Goal: Check status: Check status

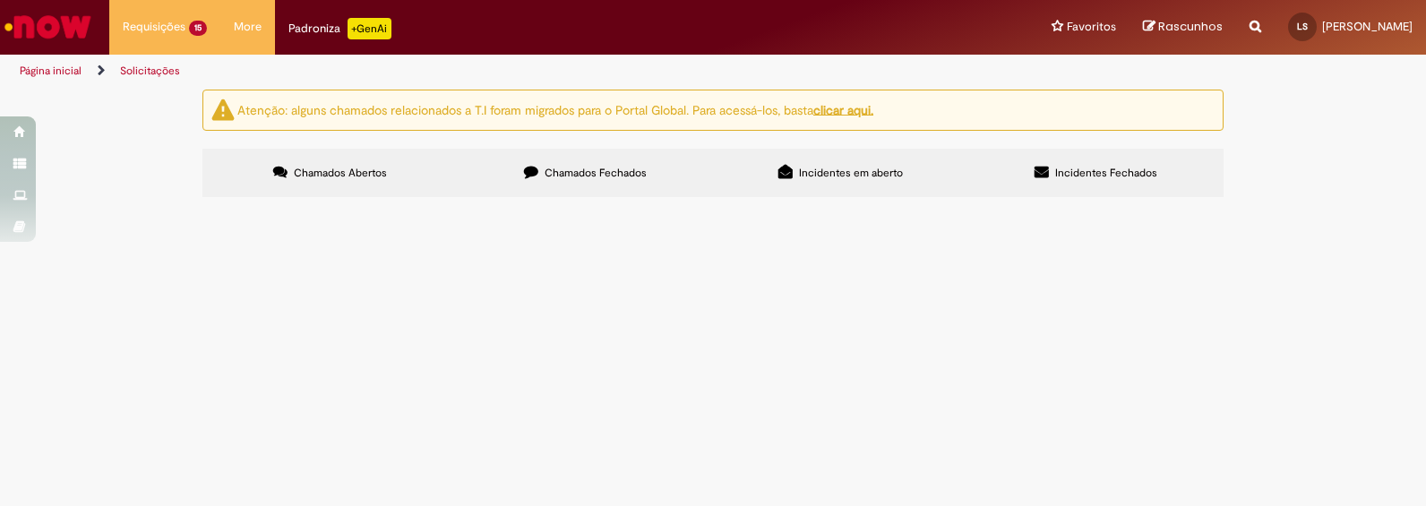
scroll to position [268, 0]
click at [0, 0] on span "Emissão de Comodato" at bounding box center [0, 0] width 0 height 0
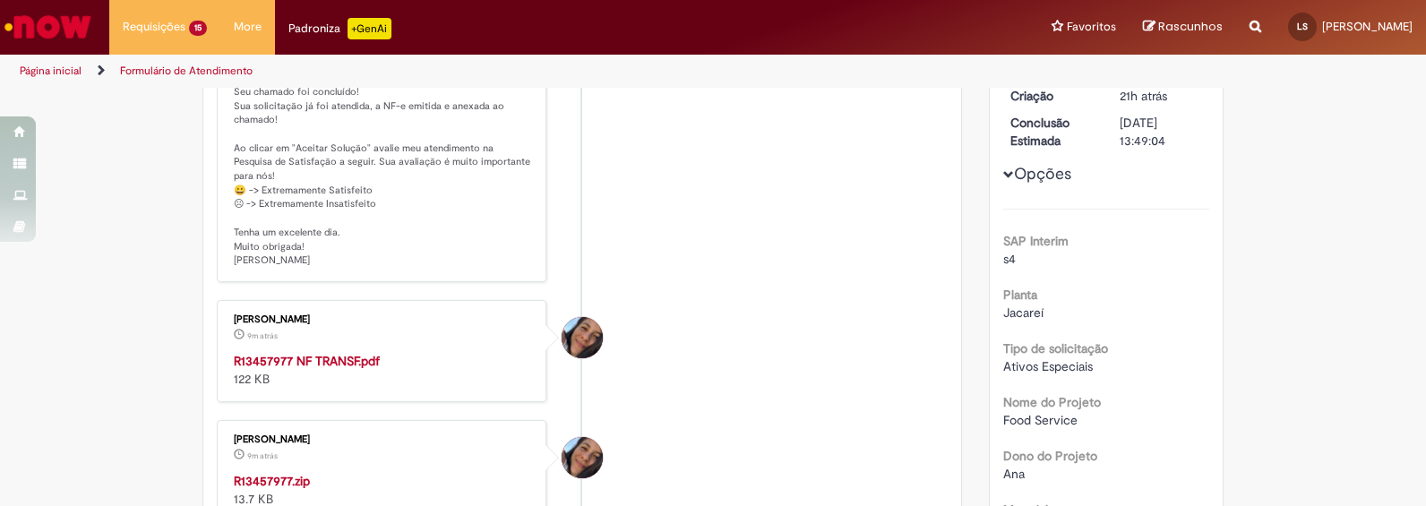
scroll to position [700, 0]
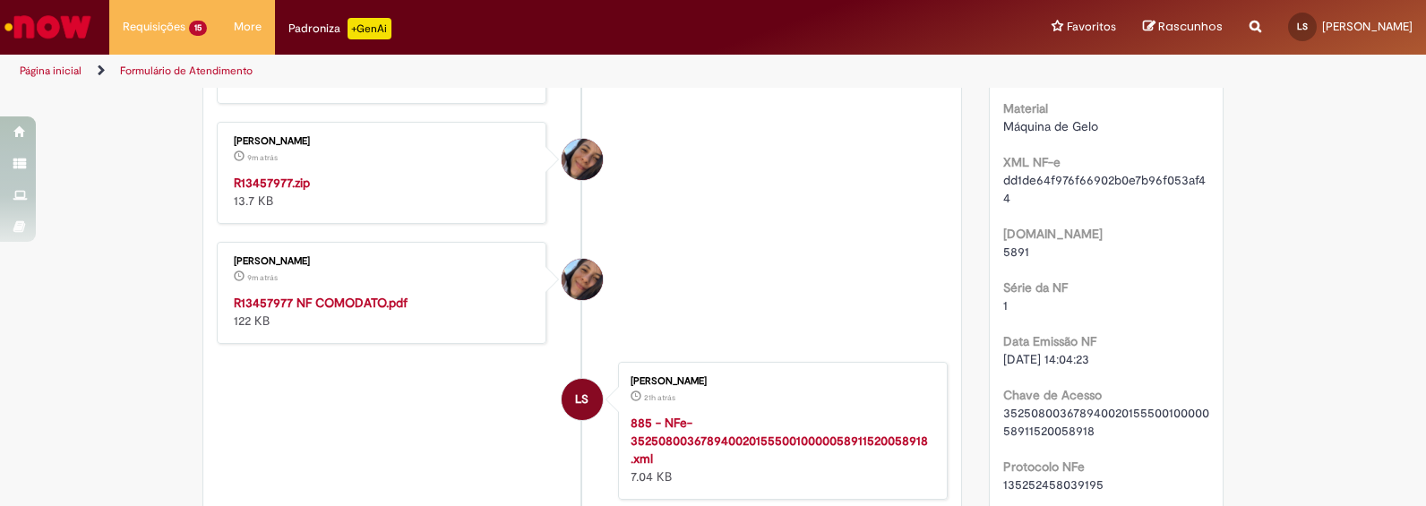
click at [338, 308] on strong "R13457977 NF COMODATO.pdf" at bounding box center [321, 303] width 174 height 16
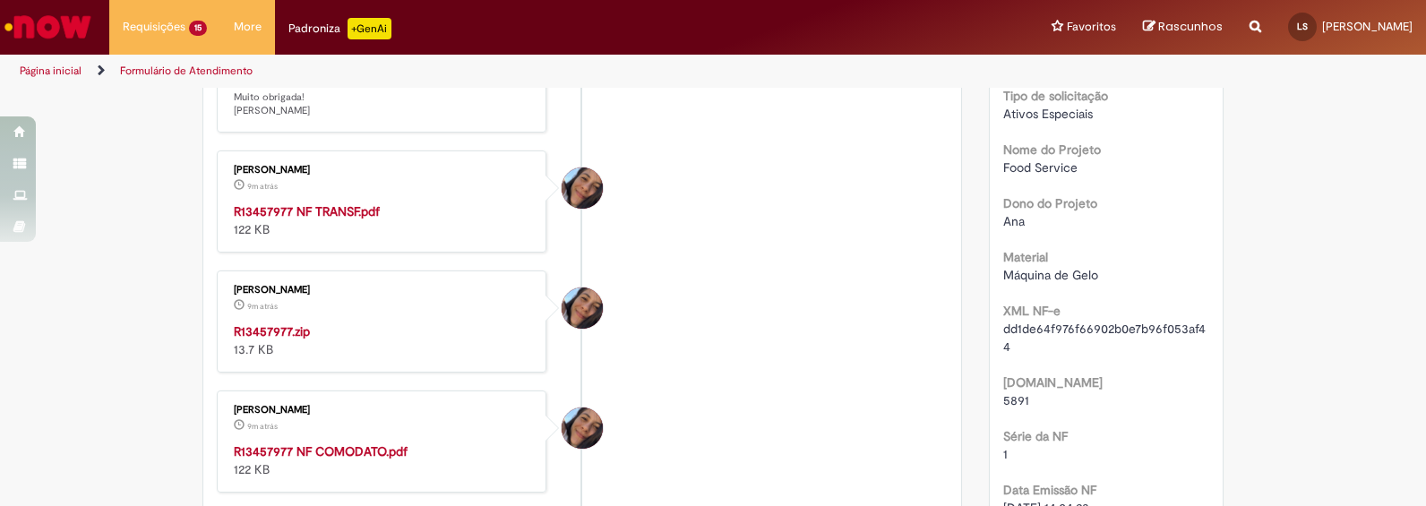
click at [284, 326] on strong "R13457977.zip" at bounding box center [272, 331] width 76 height 16
click at [321, 212] on strong "R13457977 NF TRANSF.pdf" at bounding box center [307, 211] width 146 height 16
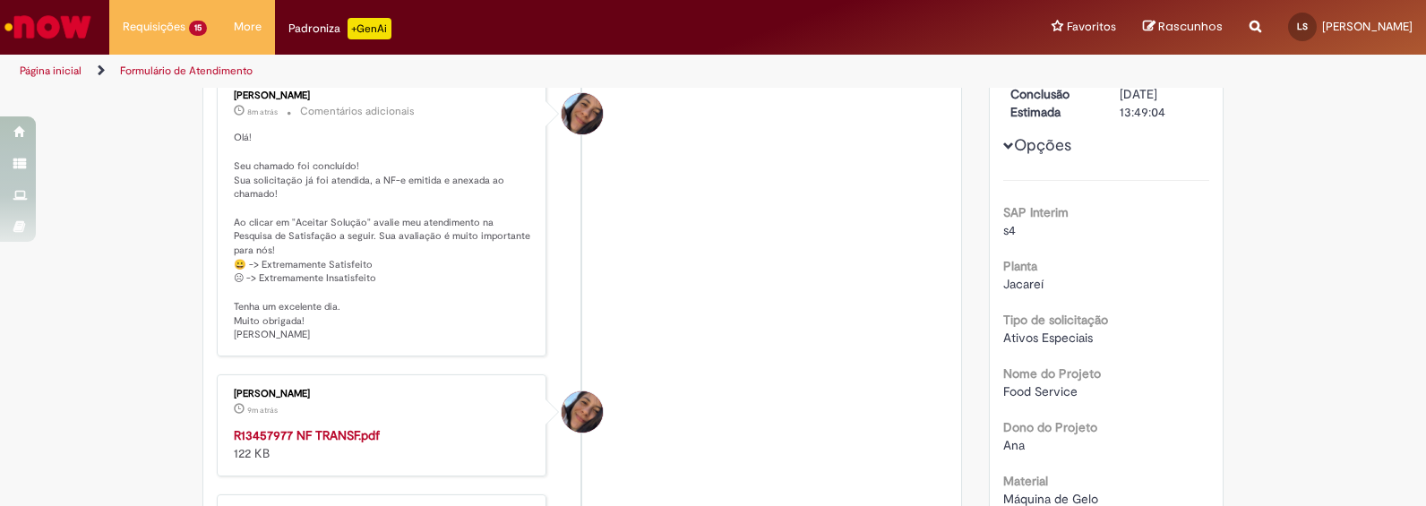
scroll to position [103, 0]
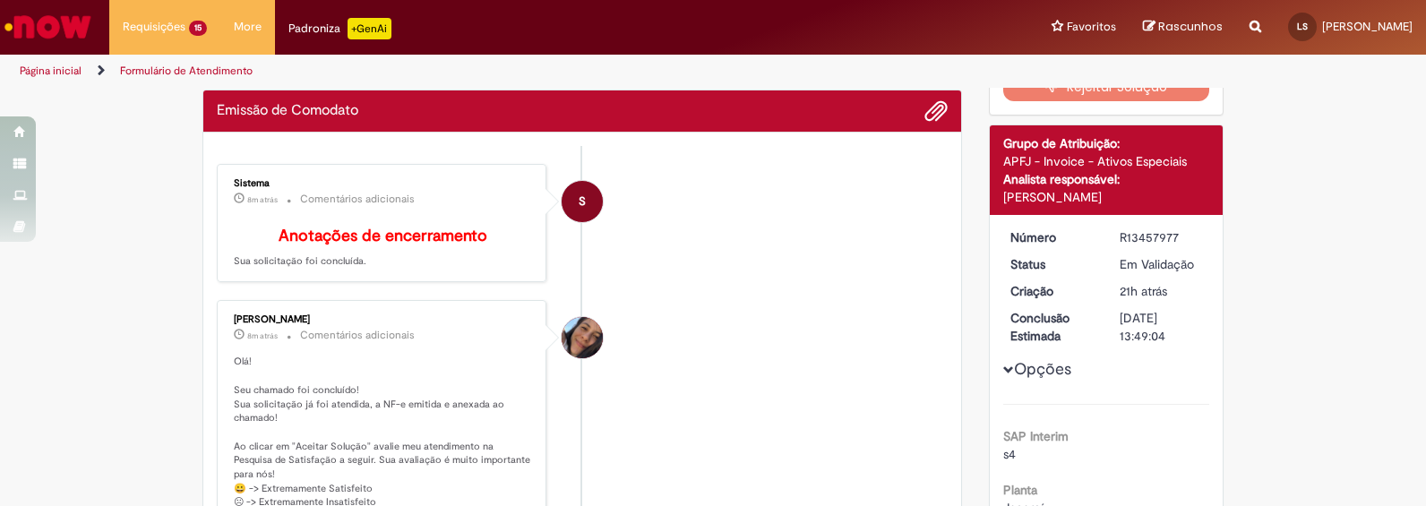
click at [1133, 242] on div "R13457977" at bounding box center [1161, 237] width 83 height 18
copy div "R13457977"
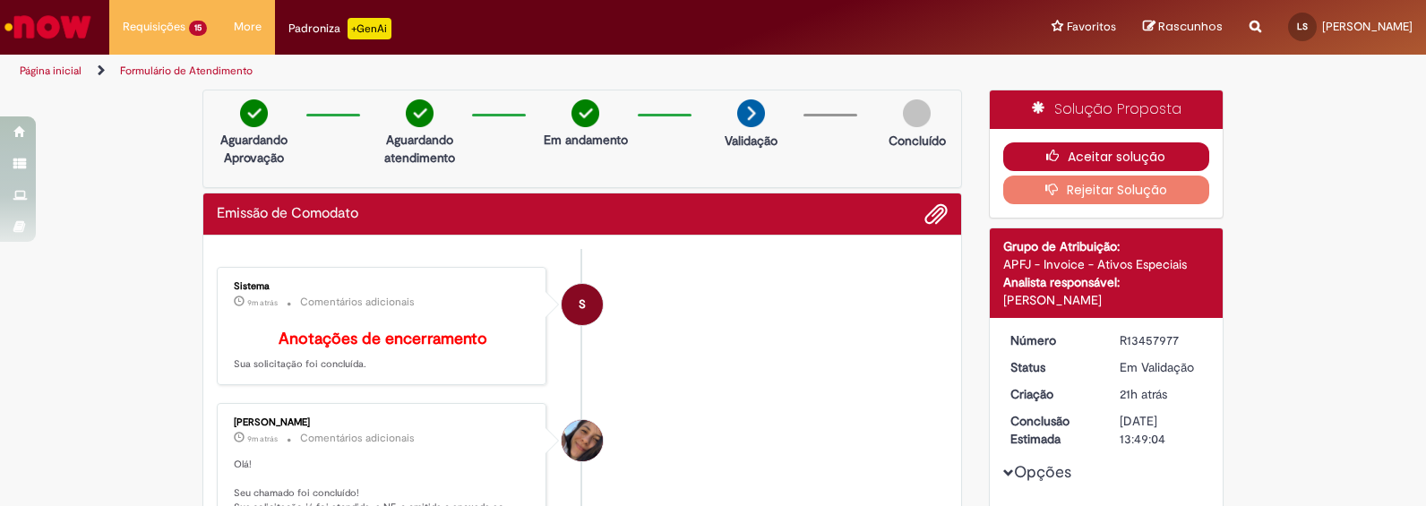
click at [1121, 158] on button "Aceitar solução" at bounding box center [1107, 156] width 207 height 29
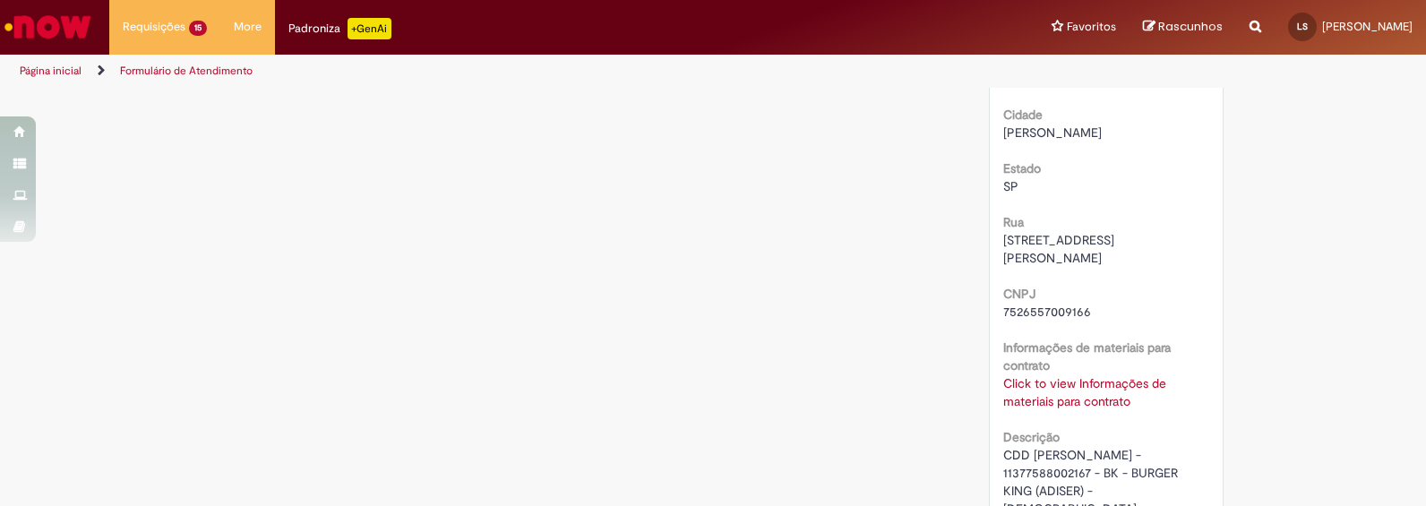
scroll to position [4783, 0]
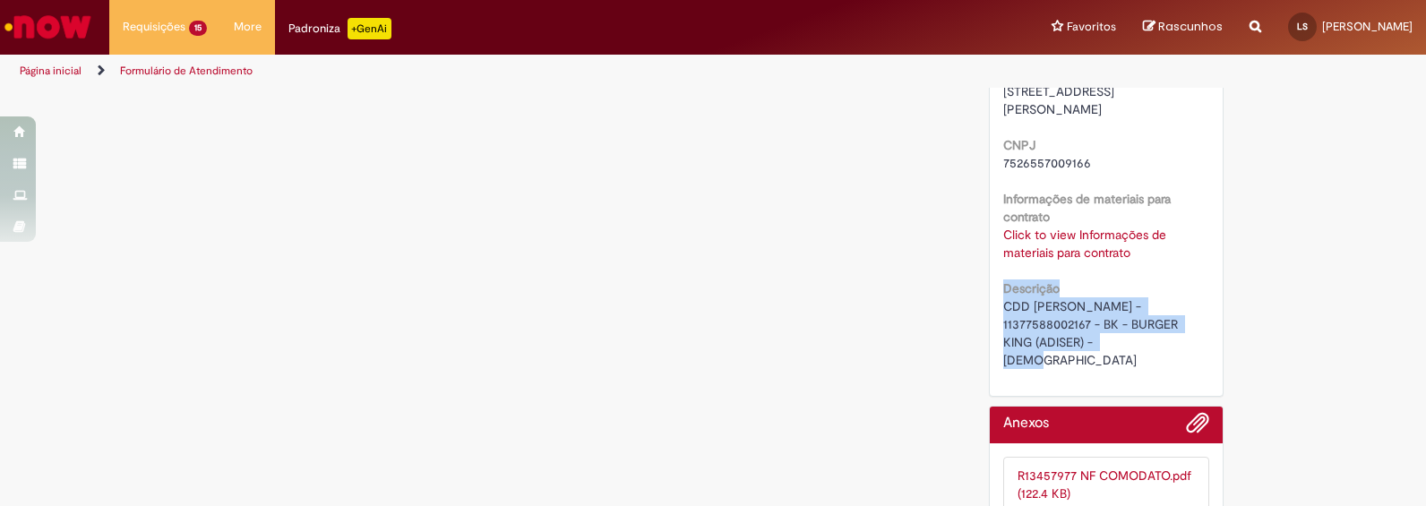
drag, startPoint x: 1090, startPoint y: 325, endPoint x: 984, endPoint y: 274, distance: 117.4
click at [1013, 298] on span "CDD [PERSON_NAME] - 11377588002167 - BK - BURGER KING (ADISER) - [DEMOGRAPHIC_D…" at bounding box center [1093, 333] width 178 height 70
drag, startPoint x: 1077, startPoint y: 324, endPoint x: 995, endPoint y: 291, distance: 88.9
copy span "CDD [PERSON_NAME] - 11377588002167 - BK - BURGER KING (ADISER) - [DEMOGRAPHIC_D…"
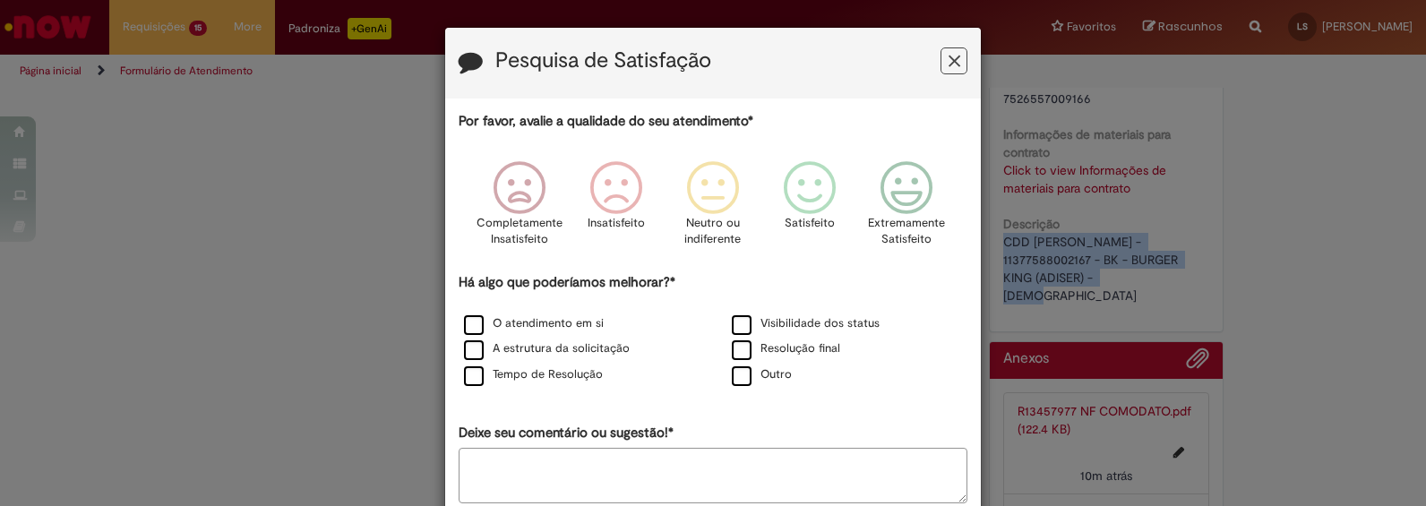
scroll to position [4718, 0]
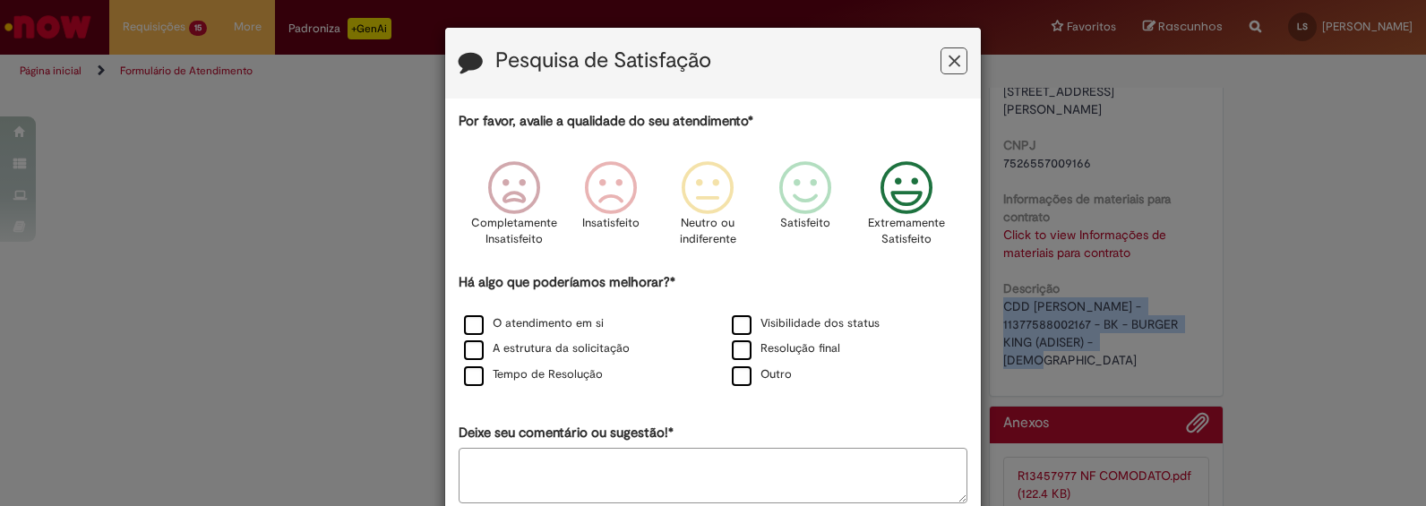
click at [910, 193] on icon "Feedback" at bounding box center [907, 188] width 67 height 54
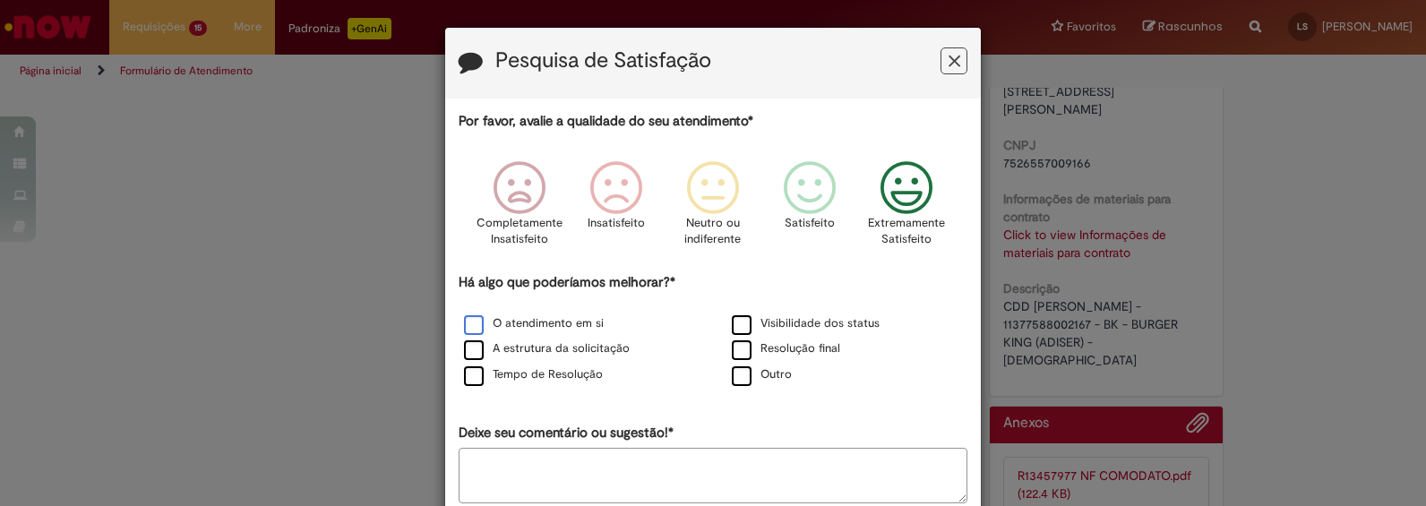
click at [471, 326] on label "O atendimento em si" at bounding box center [534, 323] width 140 height 17
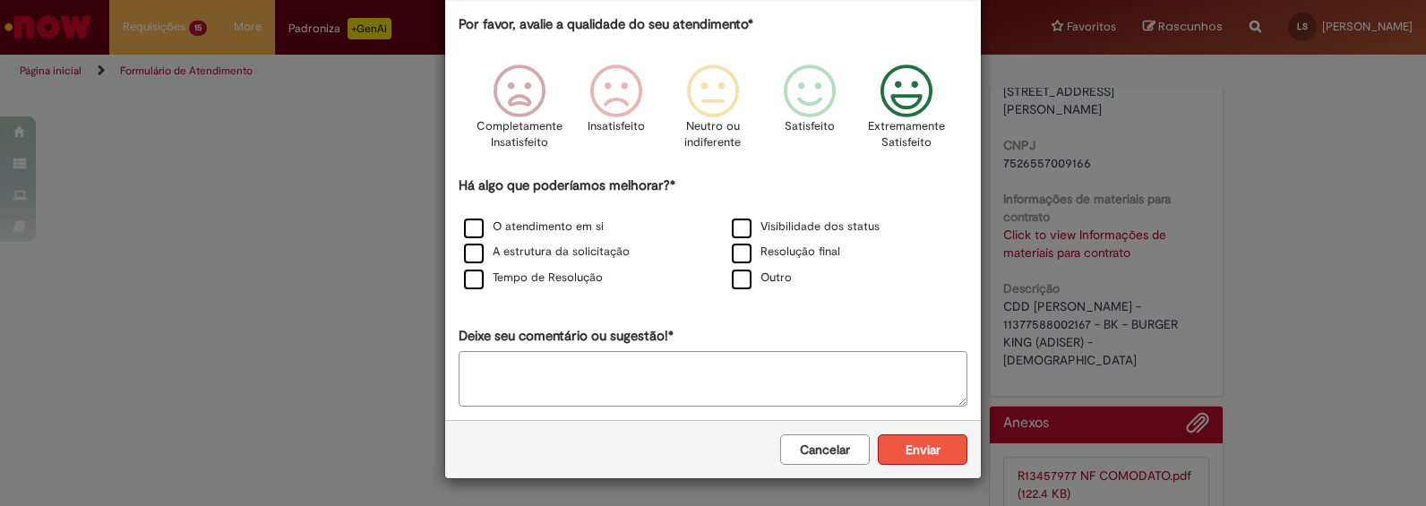
click at [918, 461] on button "Enviar" at bounding box center [923, 450] width 90 height 30
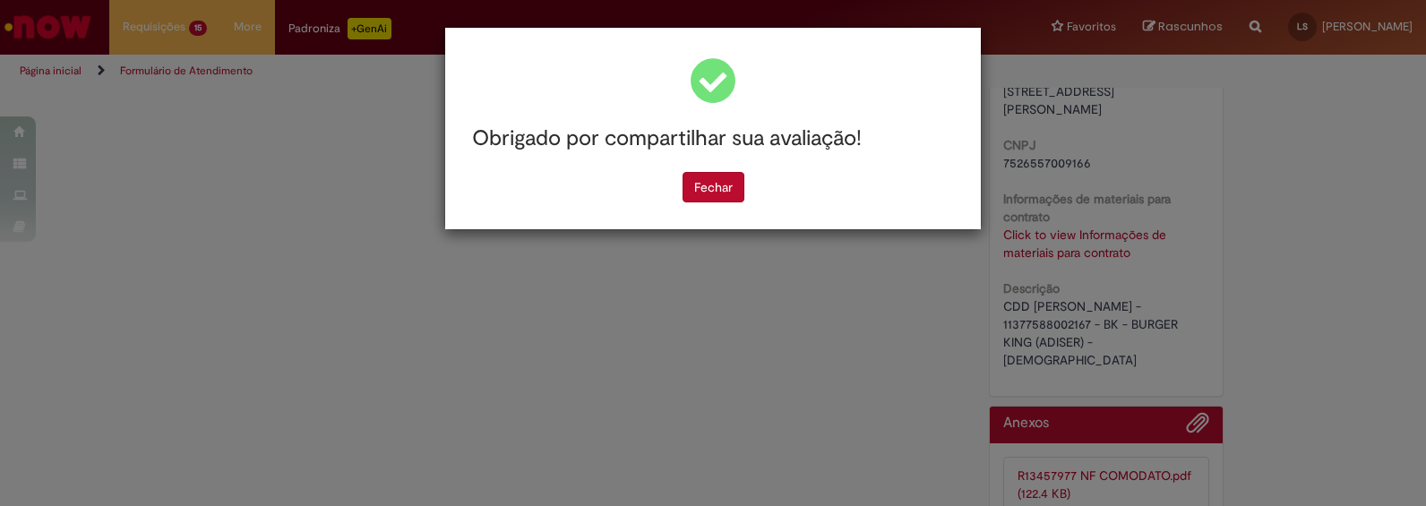
scroll to position [0, 0]
click at [718, 186] on button "Fechar" at bounding box center [714, 187] width 62 height 30
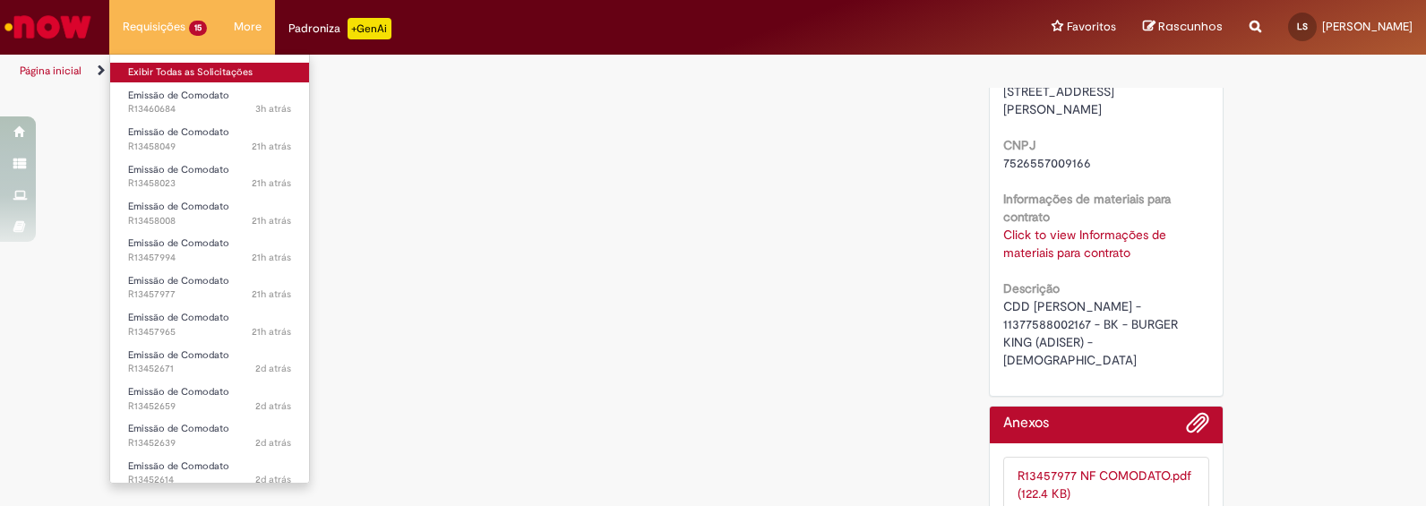
click at [159, 68] on link "Exibir Todas as Solicitações" at bounding box center [209, 73] width 199 height 20
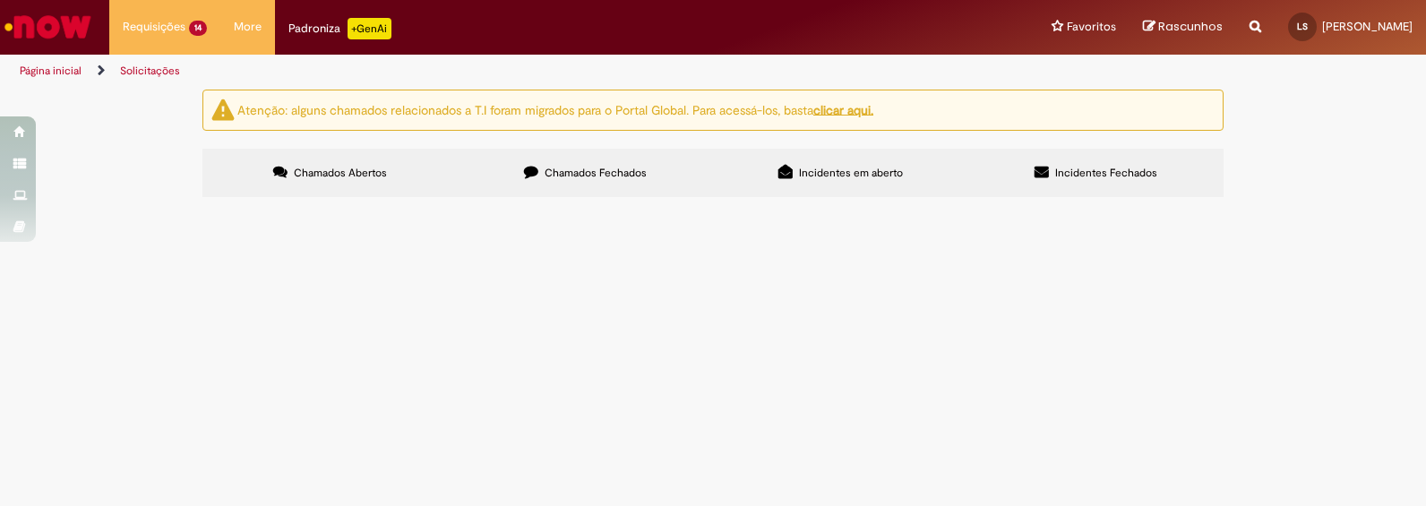
scroll to position [297, 0]
click at [0, 0] on span "Emissão de Comodato" at bounding box center [0, 0] width 0 height 0
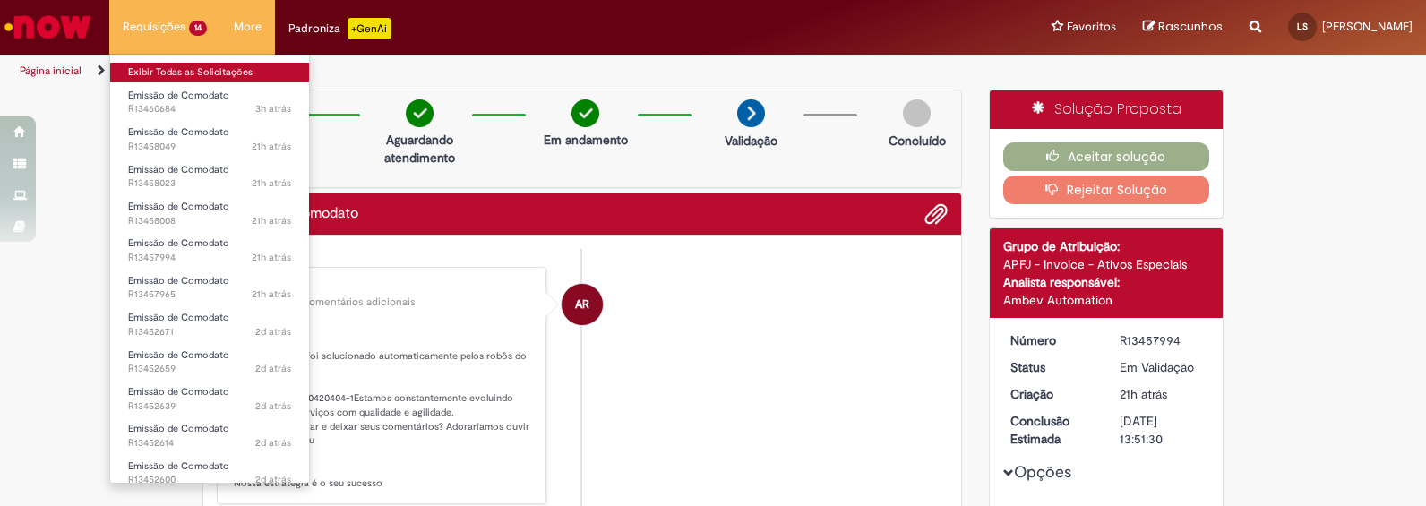
click at [152, 68] on link "Exibir Todas as Solicitações" at bounding box center [209, 73] width 199 height 20
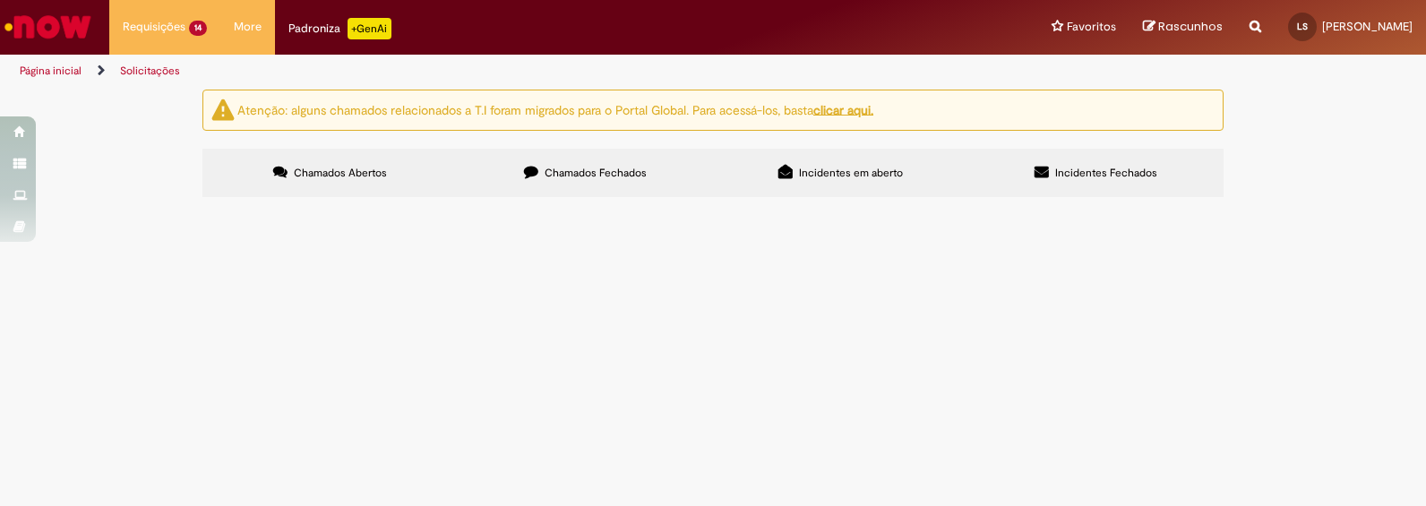
click at [0, 0] on span "Emissão de Comodato" at bounding box center [0, 0] width 0 height 0
